Goal: Information Seeking & Learning: Learn about a topic

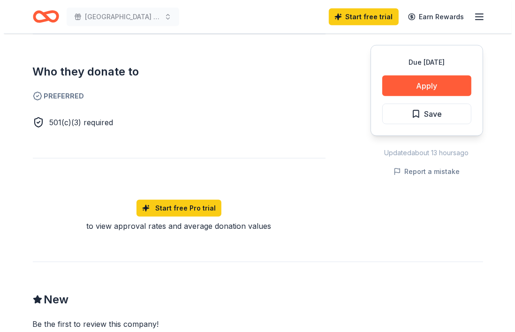
scroll to position [327, 0]
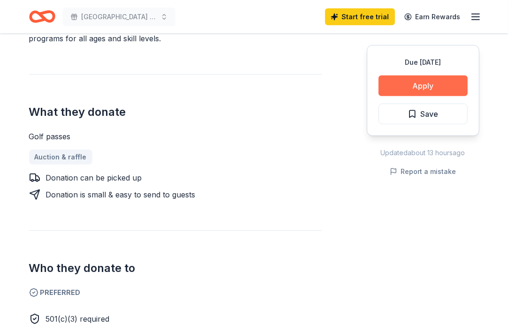
click at [393, 80] on button "Apply" at bounding box center [422, 85] width 89 height 21
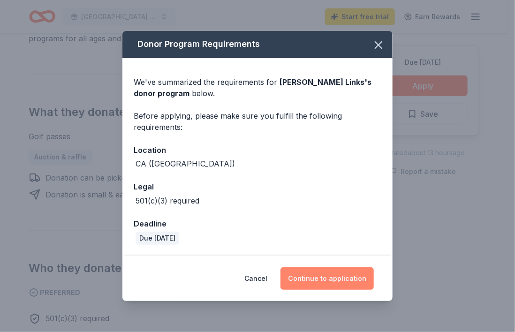
click at [352, 278] on button "Continue to application" at bounding box center [326, 278] width 93 height 23
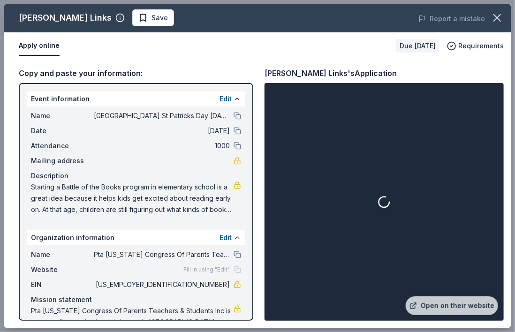
click at [352, 278] on div at bounding box center [383, 202] width 235 height 234
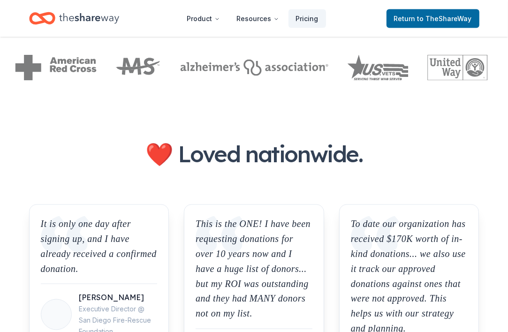
scroll to position [1044, 0]
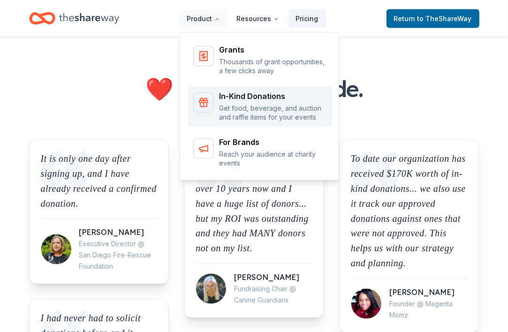
click at [245, 94] on div "In-Kind Donations" at bounding box center [272, 96] width 107 height 8
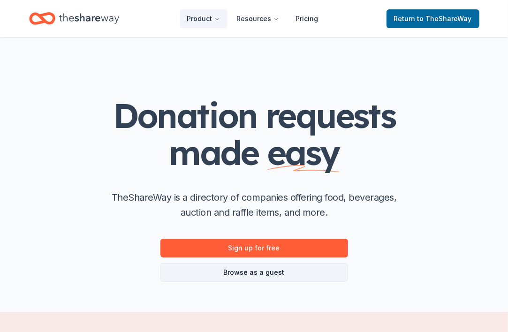
click at [236, 269] on link "Browse as a guest" at bounding box center [254, 272] width 188 height 19
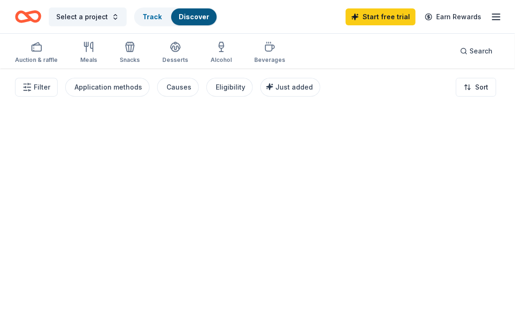
click at [413, 16] on link "Start free trial" at bounding box center [381, 16] width 70 height 17
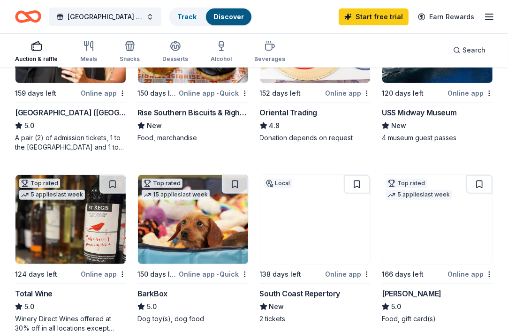
scroll to position [181, 0]
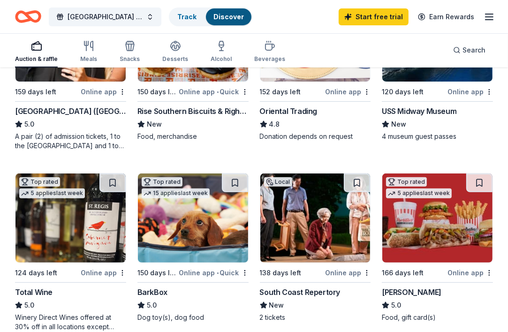
click at [41, 293] on div "Total Wine" at bounding box center [34, 292] width 38 height 11
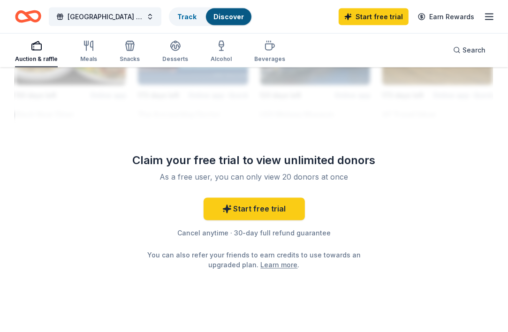
scroll to position [1091, 0]
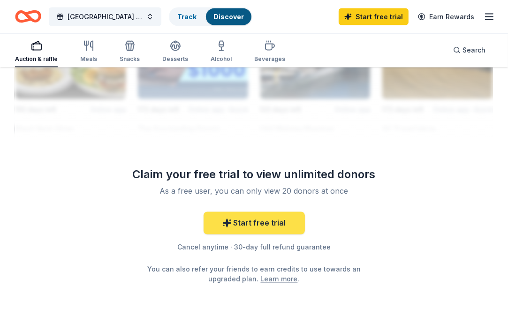
click at [271, 227] on link "Start free trial" at bounding box center [254, 223] width 101 height 23
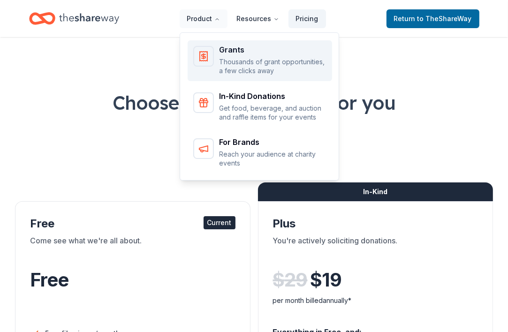
click at [222, 66] on p "Thousands of grant opportunities, a few clicks away" at bounding box center [272, 66] width 107 height 18
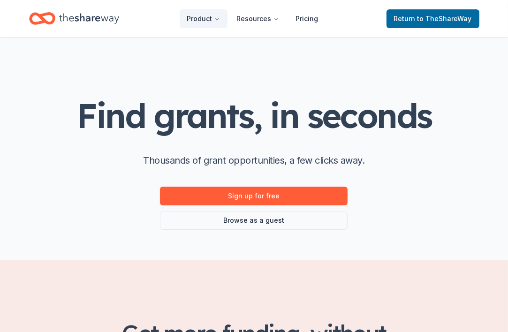
click at [226, 220] on link "Browse as a guest" at bounding box center [254, 220] width 188 height 19
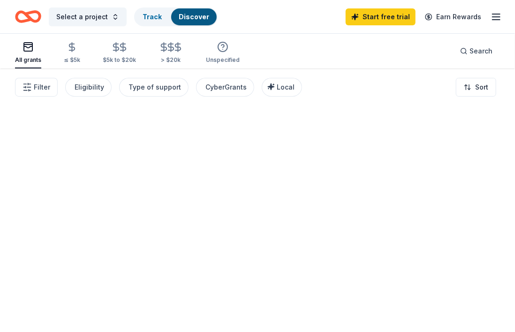
click at [255, 227] on div at bounding box center [257, 200] width 515 height 264
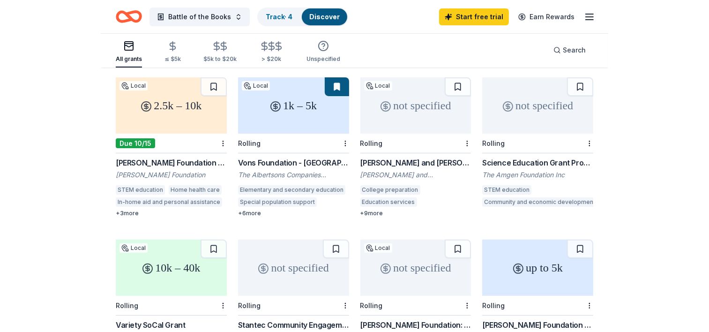
scroll to position [781, 0]
